Goal: Use online tool/utility: Use online tool/utility

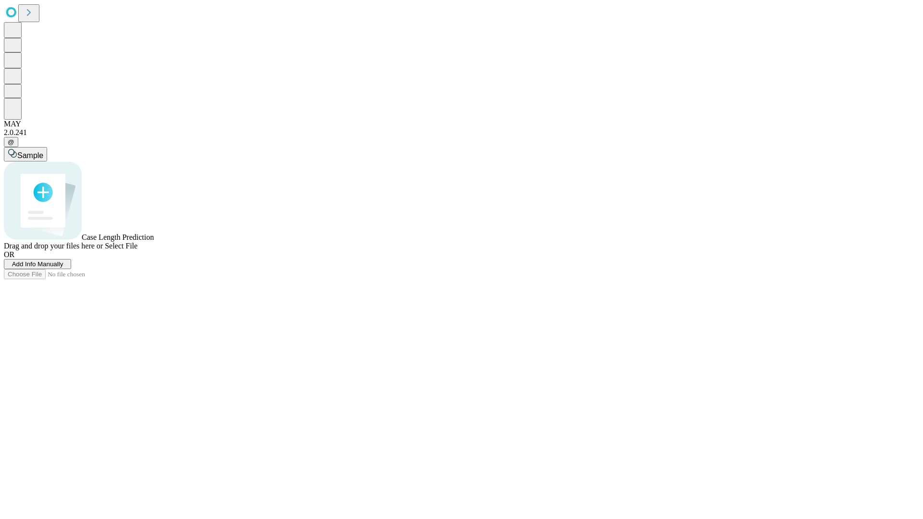
click at [63, 268] on span "Add Info Manually" at bounding box center [37, 264] width 51 height 7
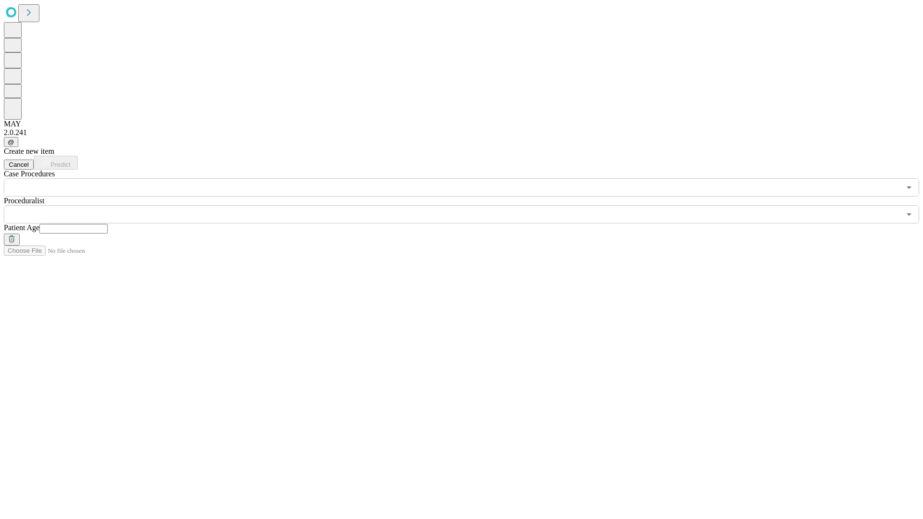
click at [108, 224] on input "text" at bounding box center [73, 229] width 68 height 10
type input "**"
click at [468, 205] on input "text" at bounding box center [452, 214] width 897 height 18
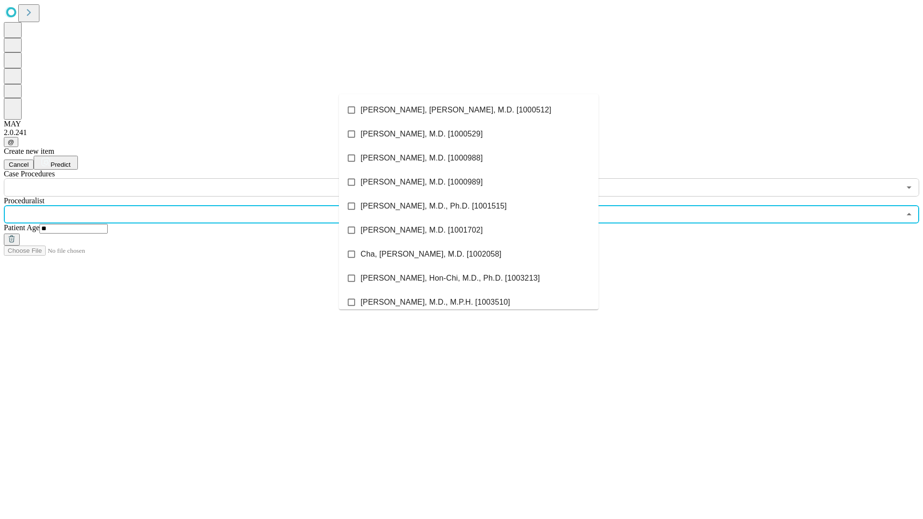
click at [469, 110] on li "[PERSON_NAME], [PERSON_NAME], M.D. [1000512]" at bounding box center [469, 110] width 260 height 24
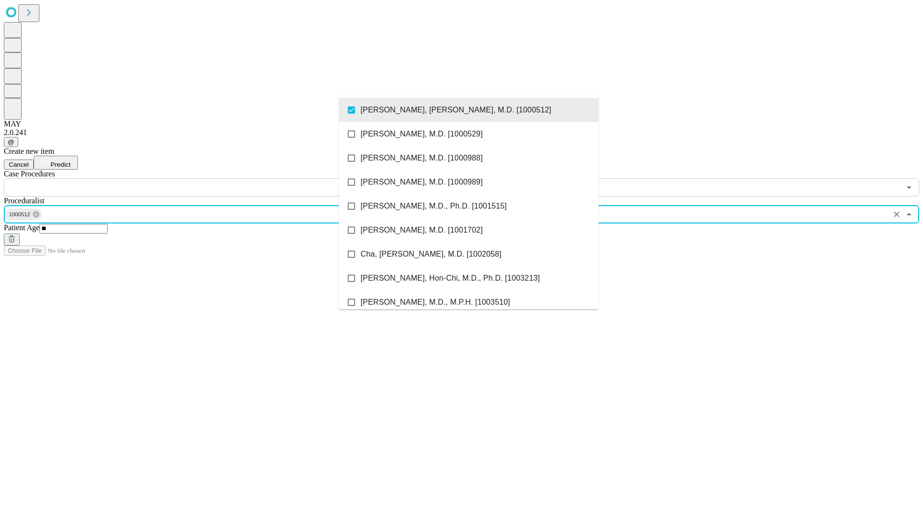
click at [202, 178] on input "text" at bounding box center [452, 187] width 897 height 18
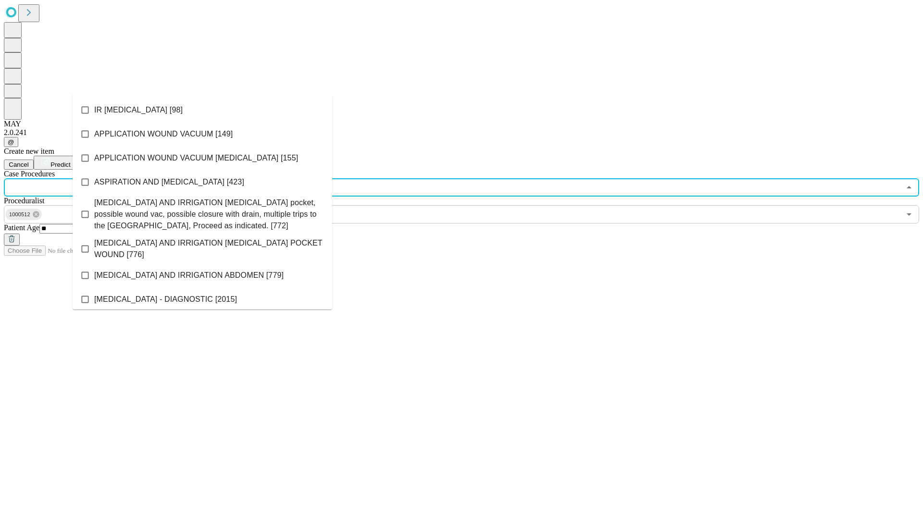
click at [202, 110] on li "IR [MEDICAL_DATA] [98]" at bounding box center [203, 110] width 260 height 24
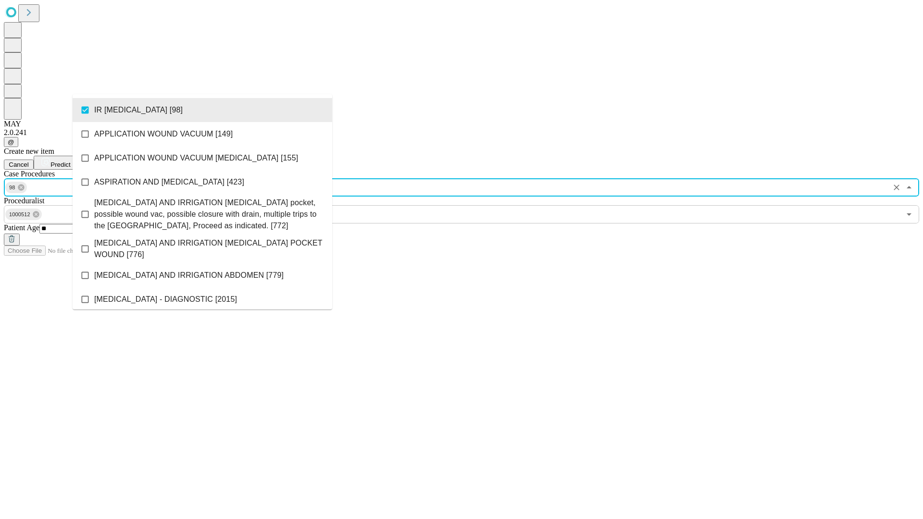
click at [70, 161] on span "Predict" at bounding box center [61, 164] width 20 height 7
